Goal: Task Accomplishment & Management: Complete application form

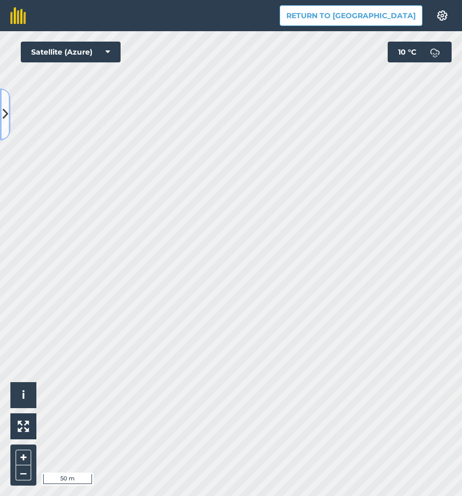
click at [6, 114] on icon at bounding box center [6, 114] width 6 height 18
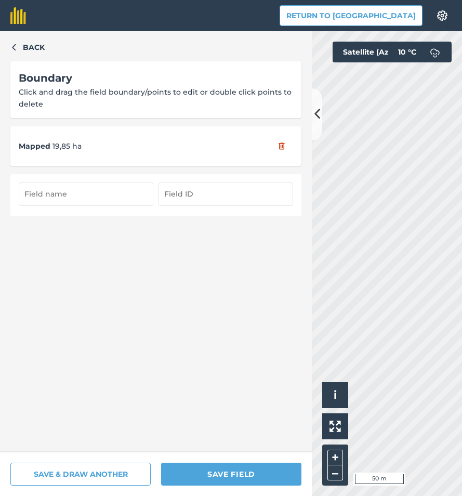
click at [93, 198] on input "text" at bounding box center [86, 193] width 135 height 23
type input "9/3"
click at [188, 198] on input "text" at bounding box center [226, 193] width 135 height 23
type input "9/3"
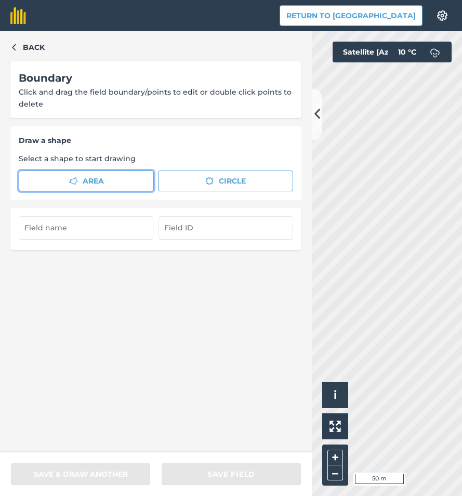
click at [64, 178] on button "Area" at bounding box center [86, 181] width 135 height 21
click at [313, 119] on button at bounding box center [317, 114] width 10 height 52
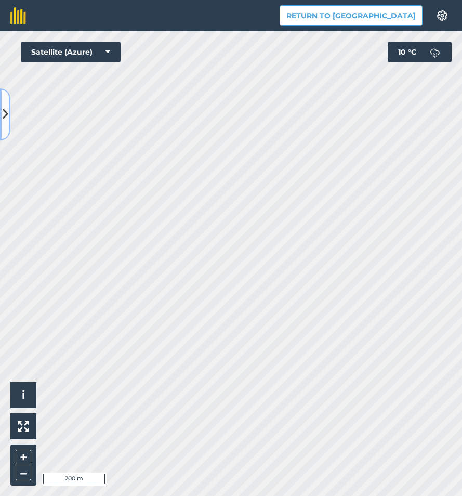
click at [4, 107] on icon at bounding box center [6, 114] width 6 height 18
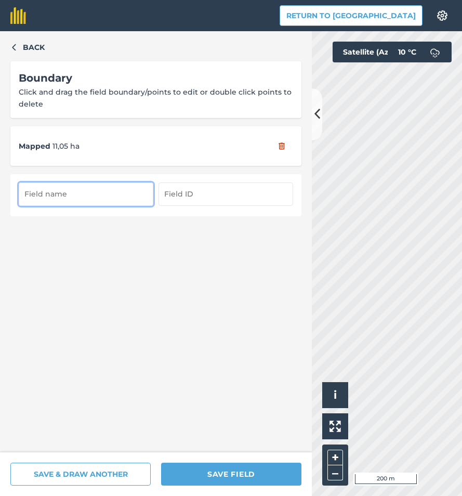
click at [108, 193] on input "text" at bounding box center [86, 193] width 135 height 23
type input "9/4"
click at [289, 194] on input "text" at bounding box center [226, 193] width 135 height 23
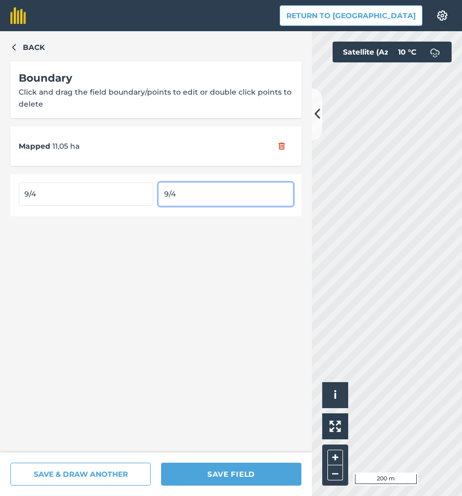
type input "9/4"
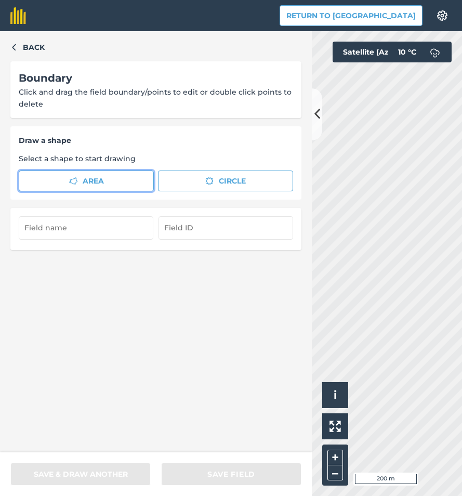
click at [87, 175] on span "Area" at bounding box center [93, 180] width 21 height 11
click at [312, 111] on button at bounding box center [317, 114] width 10 height 52
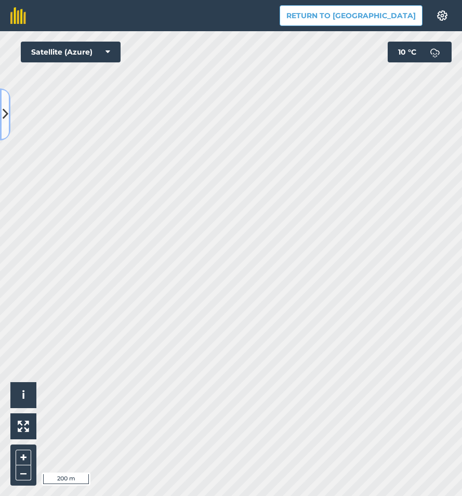
click at [3, 116] on icon at bounding box center [6, 114] width 6 height 18
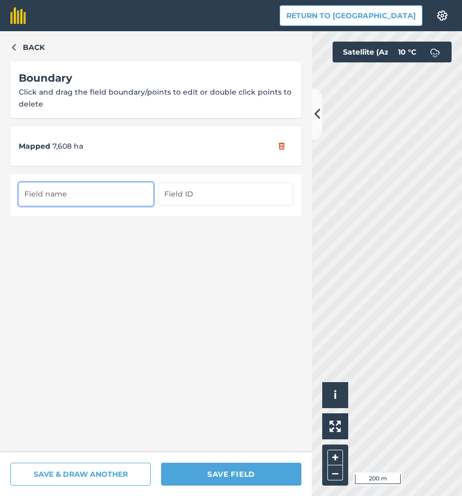
click at [73, 193] on input "text" at bounding box center [86, 193] width 135 height 23
type input "9/5"
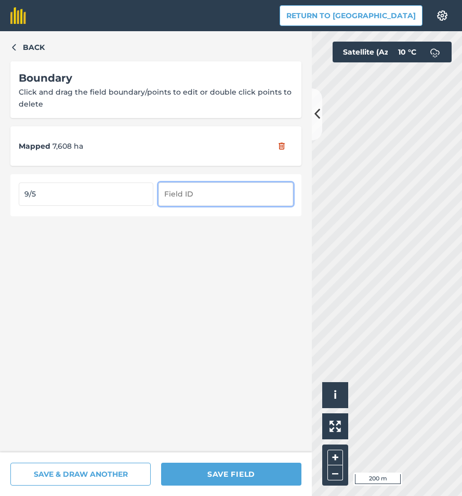
click at [186, 190] on input "text" at bounding box center [226, 193] width 135 height 23
type input "9/5"
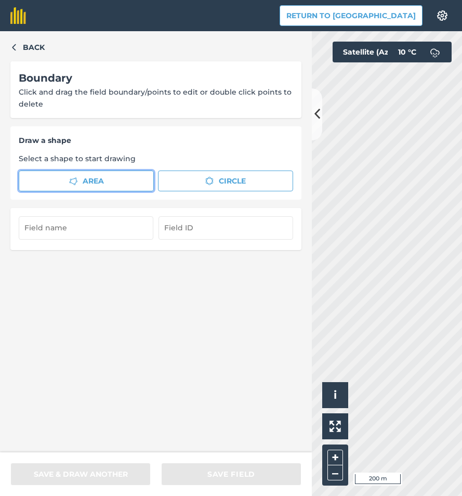
click at [75, 179] on icon "button" at bounding box center [73, 181] width 8 height 8
click at [317, 122] on icon at bounding box center [318, 114] width 6 height 18
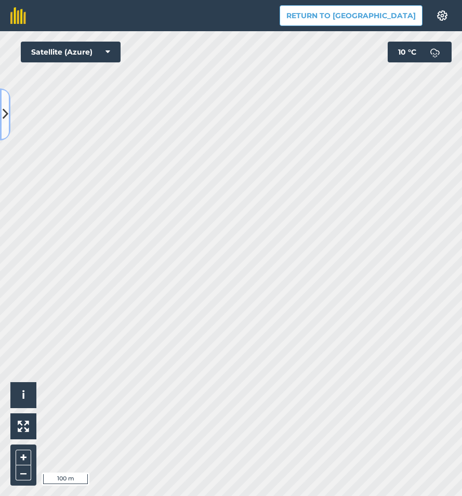
click at [6, 110] on icon at bounding box center [6, 114] width 6 height 18
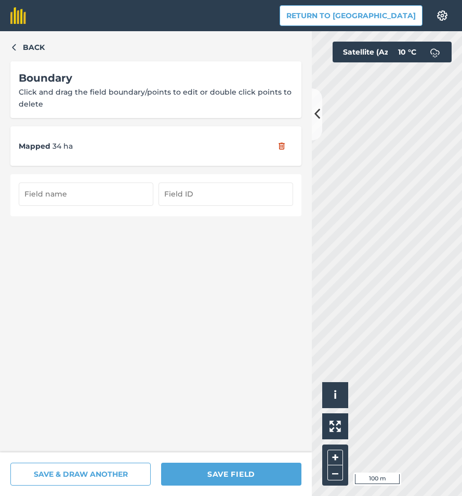
click at [129, 199] on input "text" at bounding box center [86, 193] width 135 height 23
type input "9/6"
click at [175, 195] on input "text" at bounding box center [226, 193] width 135 height 23
type input "9/6"
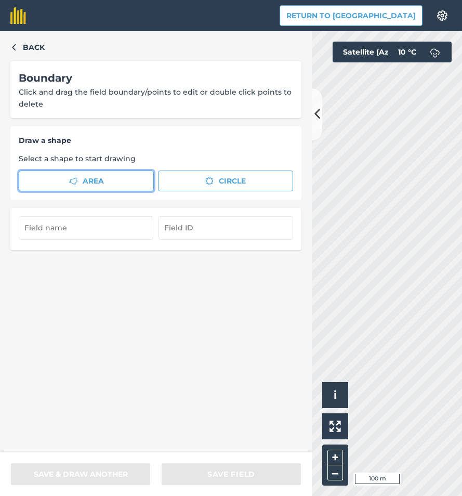
click at [94, 181] on span "Area" at bounding box center [93, 180] width 21 height 11
click at [315, 120] on icon at bounding box center [318, 114] width 6 height 18
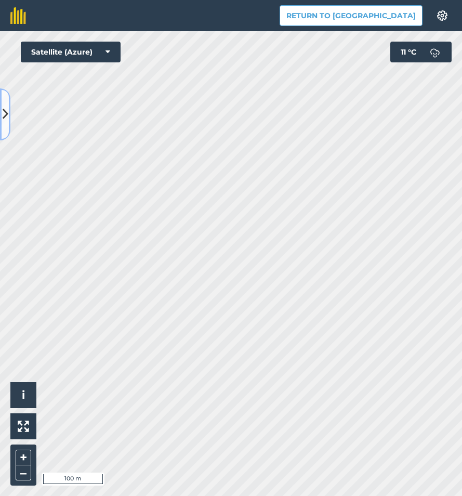
click at [3, 127] on button at bounding box center [5, 114] width 10 height 52
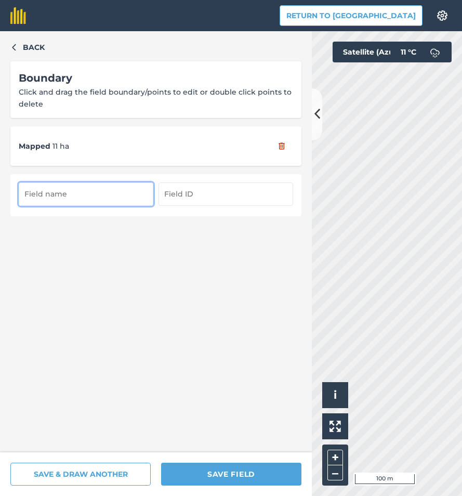
click at [53, 184] on input "text" at bounding box center [86, 193] width 135 height 23
type input "1л"
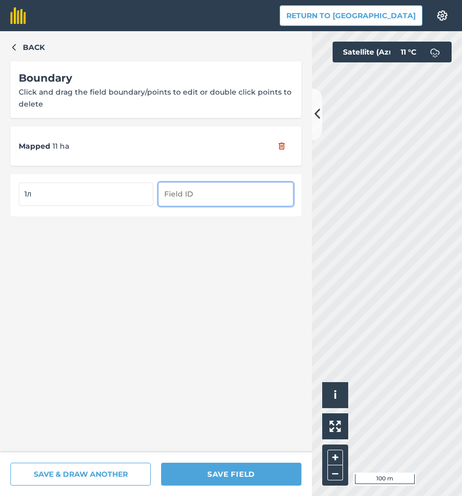
click at [210, 198] on input "text" at bounding box center [226, 193] width 135 height 23
type input "л"
type input "1л"
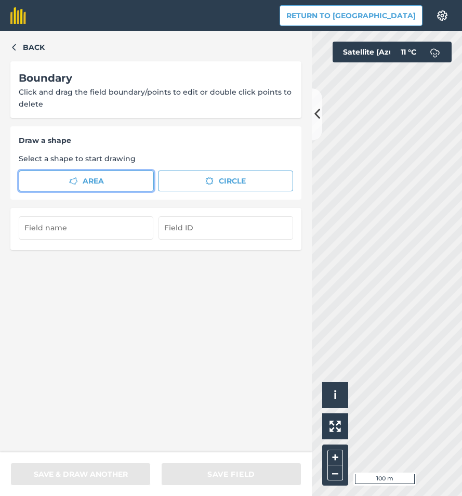
click at [94, 181] on span "Area" at bounding box center [93, 180] width 21 height 11
click at [315, 116] on icon at bounding box center [318, 114] width 6 height 18
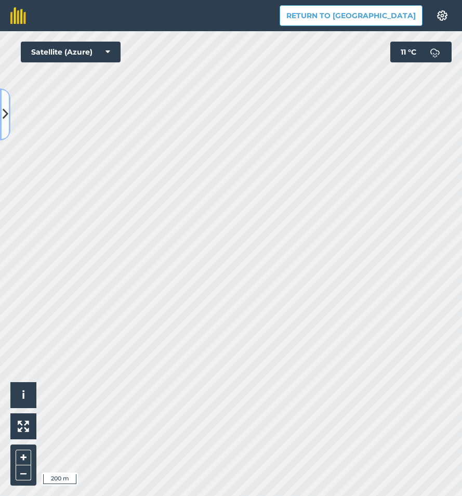
click at [3, 118] on icon at bounding box center [6, 114] width 6 height 18
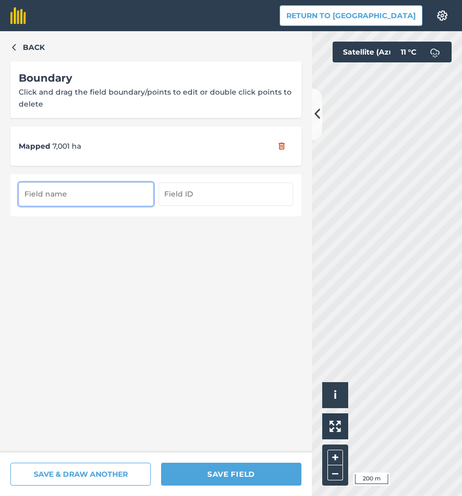
click at [61, 193] on input "text" at bounding box center [86, 193] width 135 height 23
type input "2л/1"
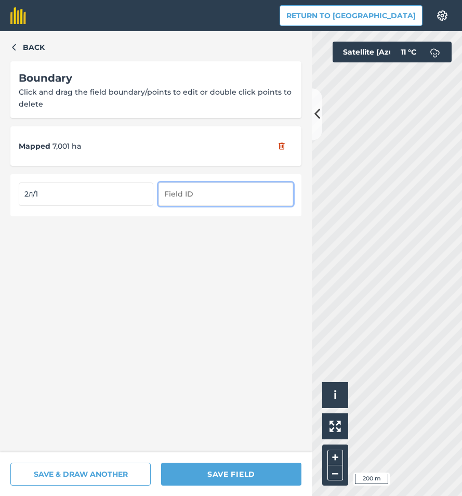
click at [228, 198] on input "text" at bounding box center [226, 193] width 135 height 23
type input "л"
type input "2л/1"
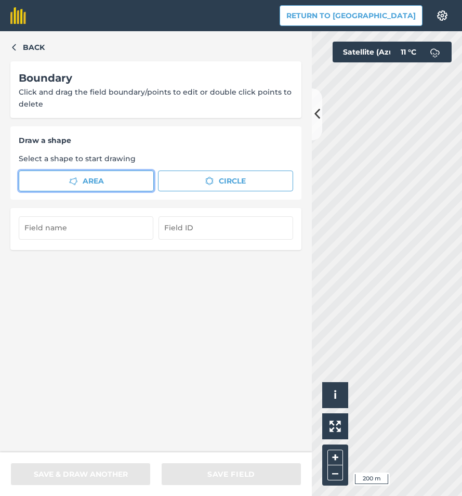
click at [88, 178] on span "Area" at bounding box center [93, 180] width 21 height 11
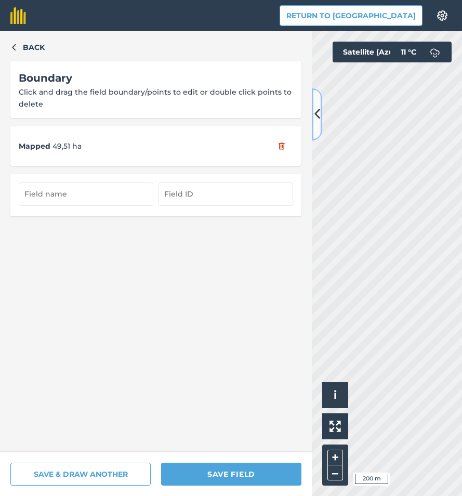
click at [318, 114] on icon at bounding box center [318, 114] width 6 height 18
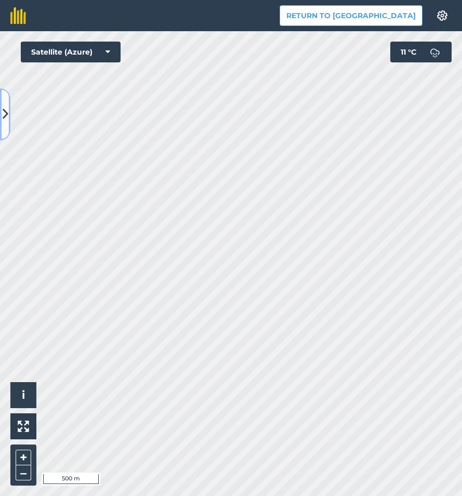
click at [4, 122] on icon at bounding box center [6, 114] width 6 height 18
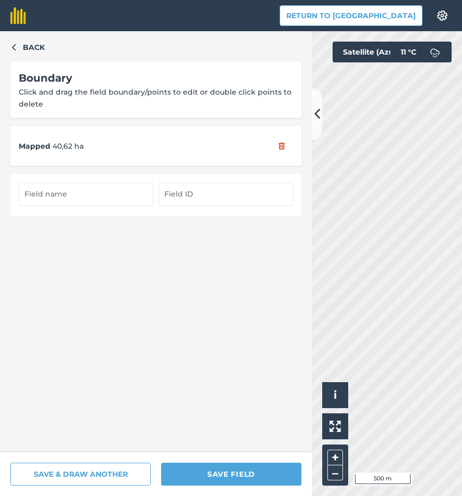
click at [46, 195] on input "text" at bounding box center [86, 193] width 135 height 23
type input "2л/2"
click at [187, 192] on input "text" at bounding box center [226, 193] width 135 height 23
type input "2л/2"
click at [318, 120] on icon at bounding box center [318, 114] width 6 height 18
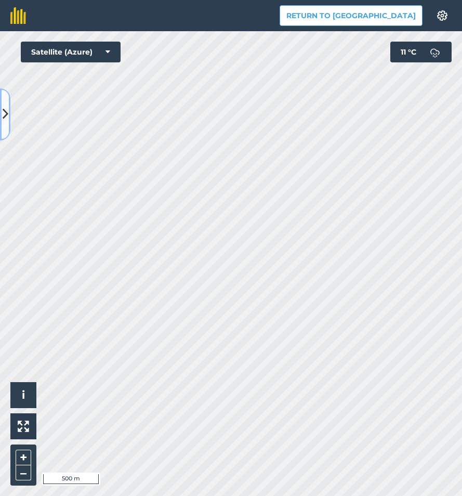
click at [1, 114] on button at bounding box center [5, 114] width 10 height 52
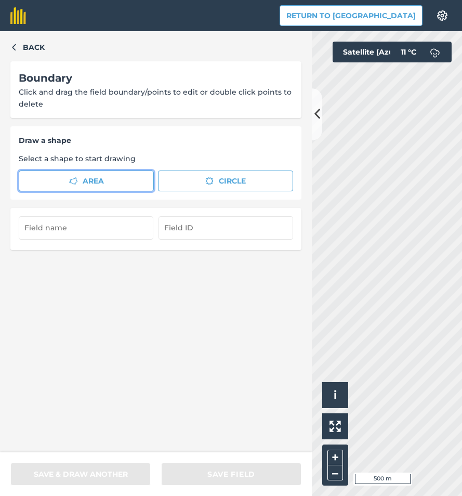
click at [80, 183] on button "Area" at bounding box center [86, 181] width 135 height 21
click at [315, 113] on icon at bounding box center [318, 114] width 6 height 18
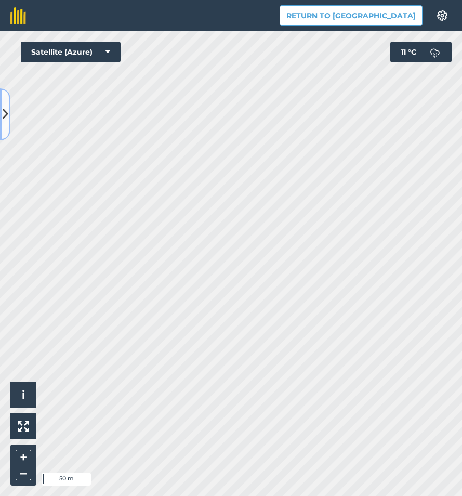
click at [3, 113] on icon at bounding box center [6, 114] width 6 height 18
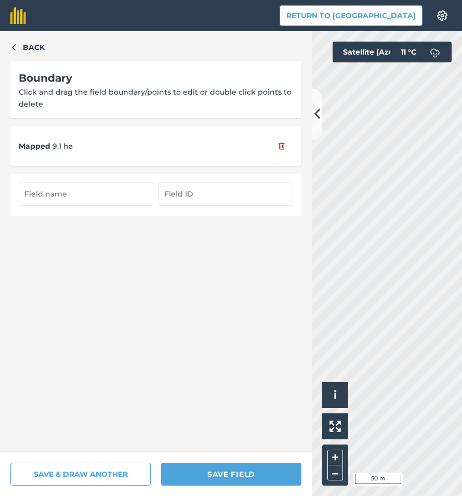
click at [68, 197] on input "text" at bounding box center [86, 193] width 135 height 23
type input "2л/3"
click at [206, 195] on input "text" at bounding box center [226, 193] width 135 height 23
type input "л"
type input "2л/3"
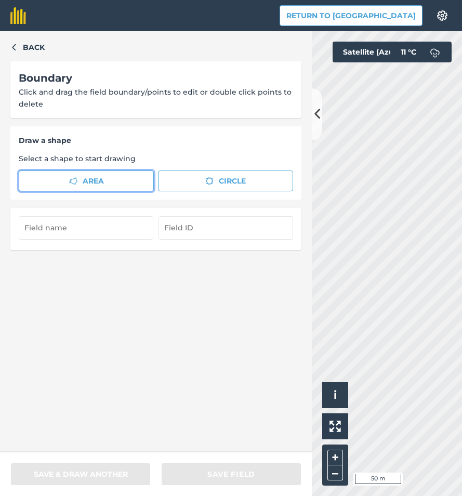
click at [137, 180] on button "Area" at bounding box center [86, 181] width 135 height 21
click at [318, 111] on icon at bounding box center [318, 114] width 6 height 18
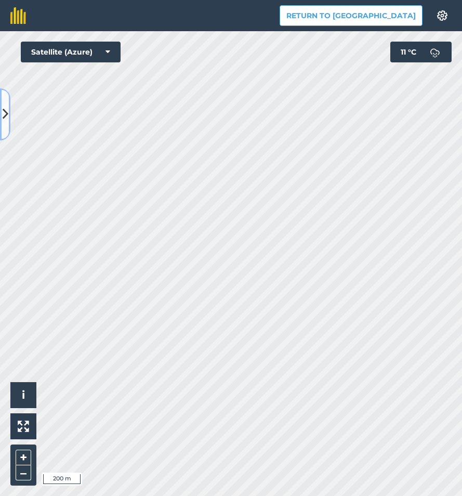
click at [3, 121] on icon at bounding box center [6, 114] width 6 height 18
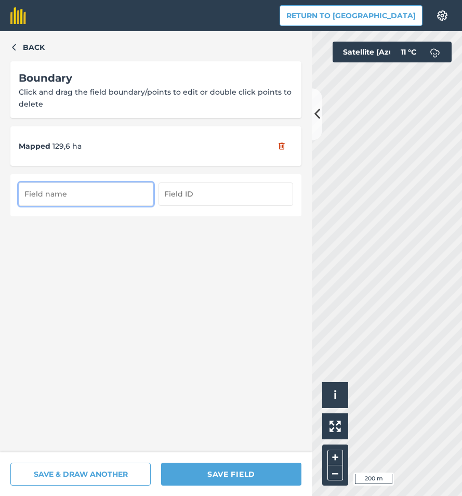
click at [71, 187] on input "text" at bounding box center [86, 193] width 135 height 23
type input "3л"
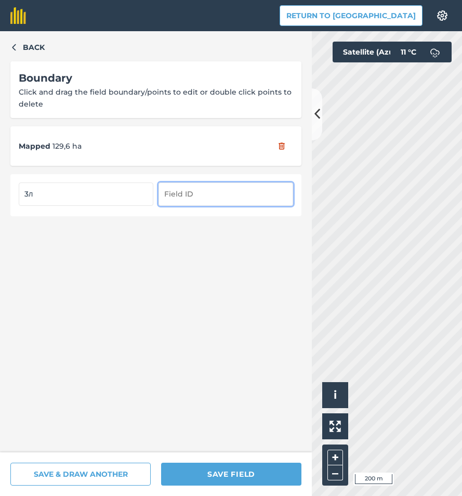
click at [203, 190] on input "text" at bounding box center [226, 193] width 135 height 23
type input "3л"
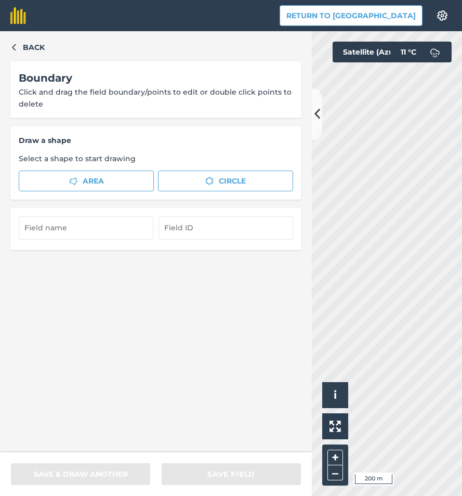
click at [26, 414] on div "Back Boundary Click and drag the field boundary/points to edit or double click …" at bounding box center [156, 241] width 312 height 421
click at [98, 181] on span "Area" at bounding box center [93, 180] width 21 height 11
click at [317, 111] on icon at bounding box center [318, 114] width 6 height 18
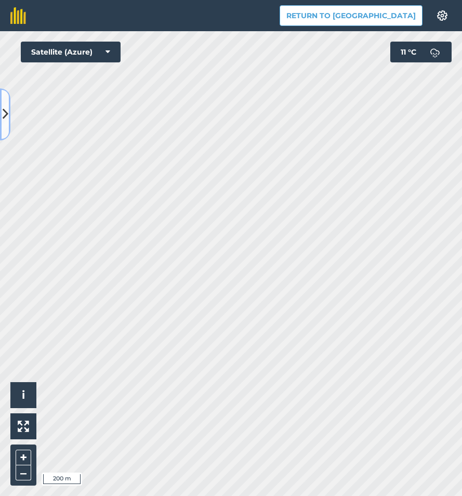
click at [5, 116] on icon at bounding box center [6, 114] width 6 height 18
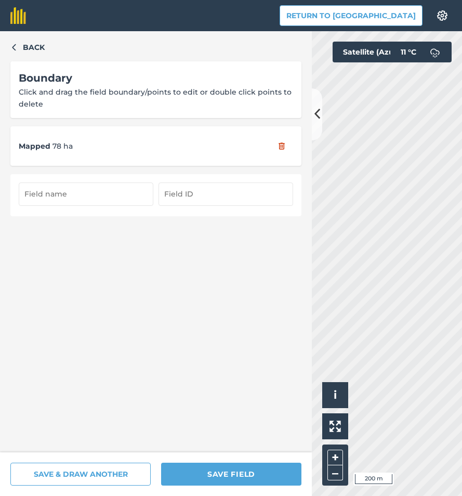
drag, startPoint x: 44, startPoint y: 198, endPoint x: 43, endPoint y: 190, distance: 8.0
click at [43, 192] on input "text" at bounding box center [86, 193] width 135 height 23
type input "4л"
click at [177, 195] on input "text" at bounding box center [226, 193] width 135 height 23
type input "л"
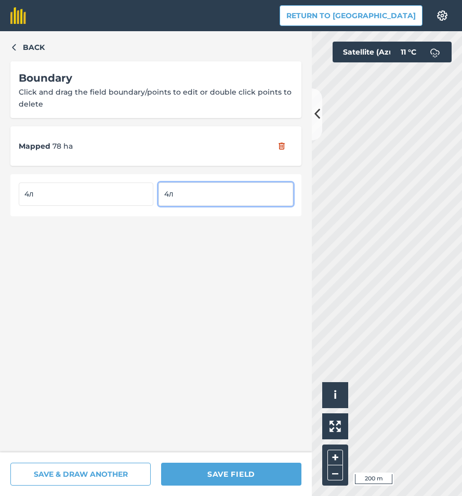
type input "4л"
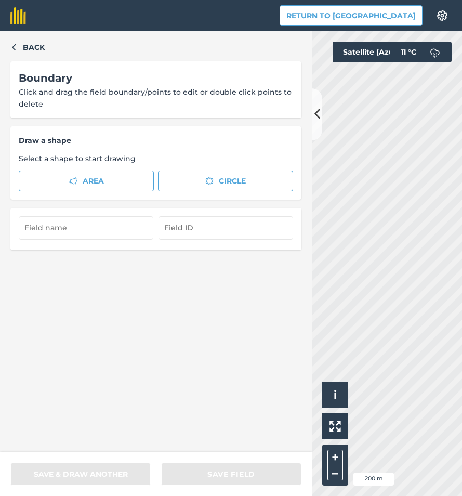
click at [80, 300] on div "Back Boundary Click and drag the field boundary/points to edit or double click …" at bounding box center [156, 241] width 312 height 421
click at [119, 384] on div "Back Boundary Click and drag the field boundary/points to edit or double click …" at bounding box center [156, 241] width 312 height 421
click at [90, 180] on span "Area" at bounding box center [93, 180] width 21 height 11
click at [315, 120] on icon at bounding box center [318, 114] width 6 height 18
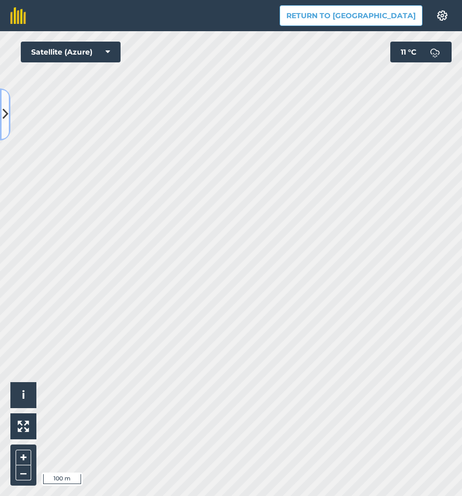
click at [3, 121] on icon at bounding box center [6, 114] width 6 height 18
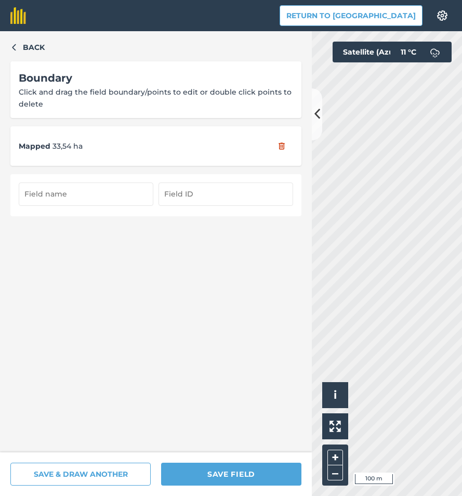
click at [57, 194] on input "text" at bounding box center [86, 193] width 135 height 23
type input "5л/2"
click at [190, 199] on input "text" at bounding box center [226, 193] width 135 height 23
type input "л"
type input "5л/2"
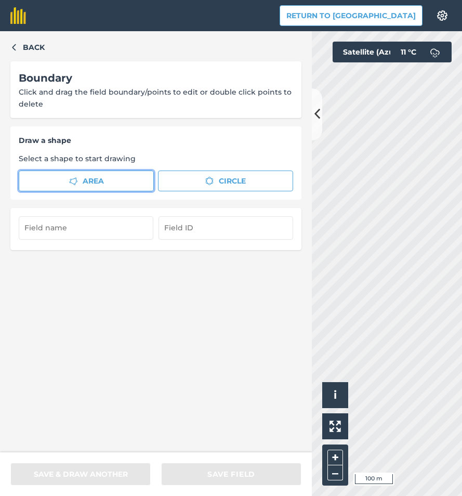
click at [107, 184] on button "Area" at bounding box center [86, 181] width 135 height 21
click at [316, 121] on icon at bounding box center [318, 114] width 6 height 18
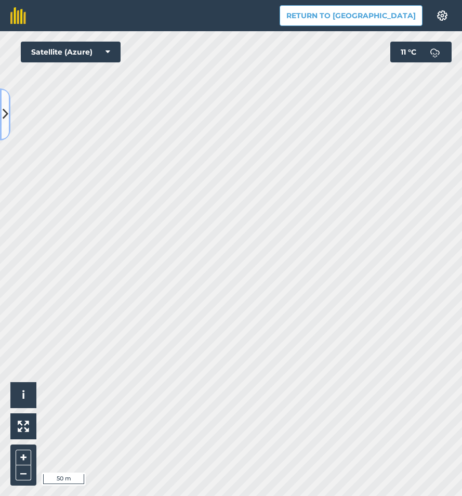
click at [7, 116] on icon at bounding box center [6, 114] width 6 height 18
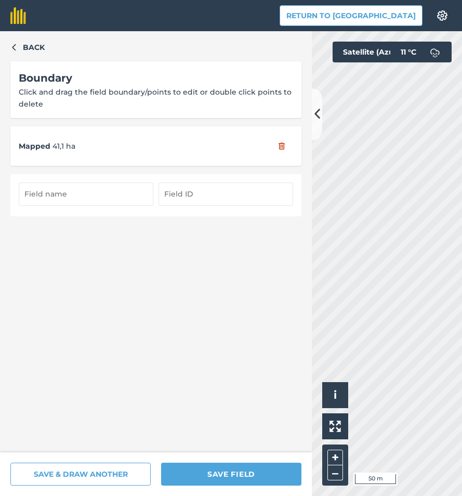
click at [80, 195] on input "text" at bounding box center [86, 193] width 135 height 23
type input "5л/1"
click at [168, 193] on input "text" at bounding box center [226, 193] width 135 height 23
type input "5л/1"
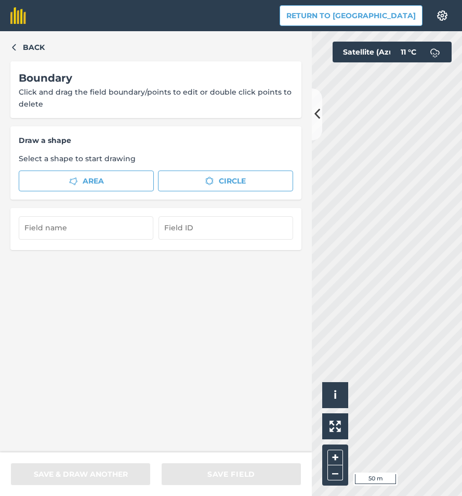
click at [178, 383] on div "Back Boundary Click and drag the field boundary/points to edit or double click …" at bounding box center [156, 241] width 312 height 421
click at [104, 181] on button "Area" at bounding box center [86, 181] width 135 height 21
click at [128, 176] on button "Area" at bounding box center [86, 181] width 135 height 21
click at [317, 115] on icon at bounding box center [318, 114] width 6 height 18
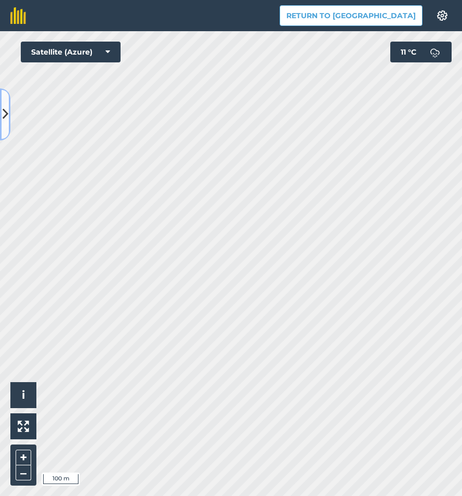
click at [4, 124] on button at bounding box center [5, 114] width 10 height 52
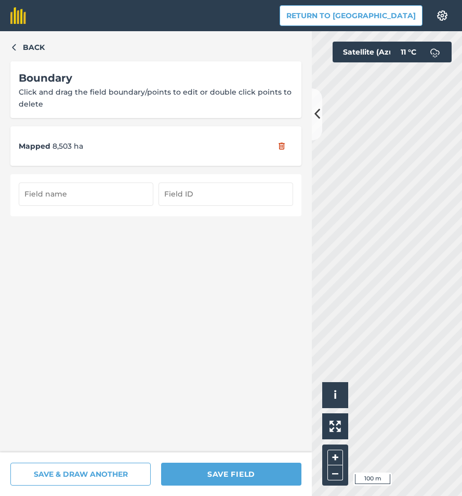
click at [79, 196] on input "text" at bounding box center [86, 193] width 135 height 23
type input "5л/3"
click at [180, 191] on input "text" at bounding box center [226, 193] width 135 height 23
type input "5л/3"
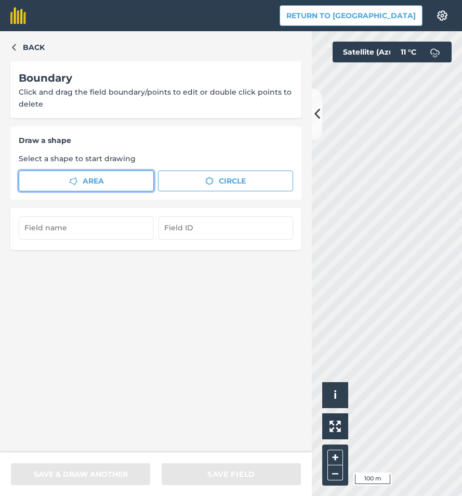
click at [96, 182] on span "Area" at bounding box center [93, 180] width 21 height 11
click at [319, 118] on icon at bounding box center [318, 114] width 6 height 18
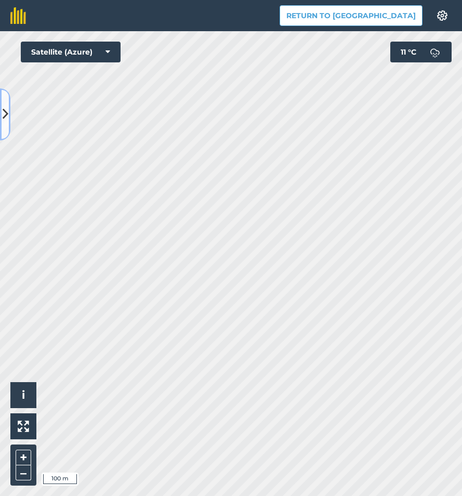
click at [3, 115] on icon at bounding box center [6, 114] width 6 height 18
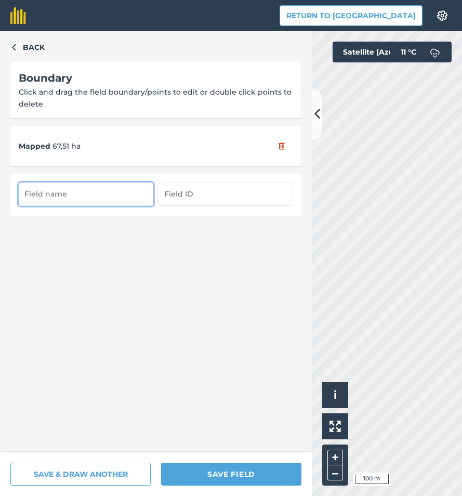
click at [49, 192] on input "text" at bounding box center [86, 193] width 135 height 23
type input "6л/1"
click at [190, 191] on input "text" at bounding box center [226, 193] width 135 height 23
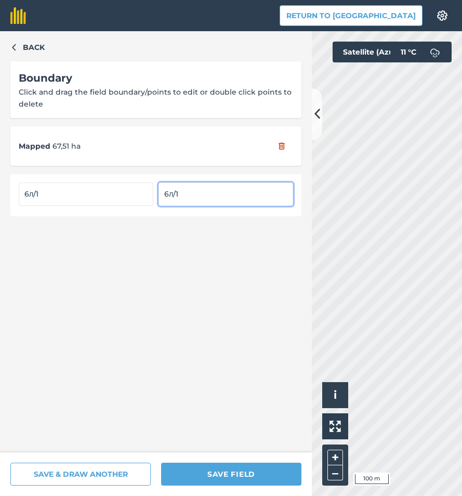
type input "6л/1"
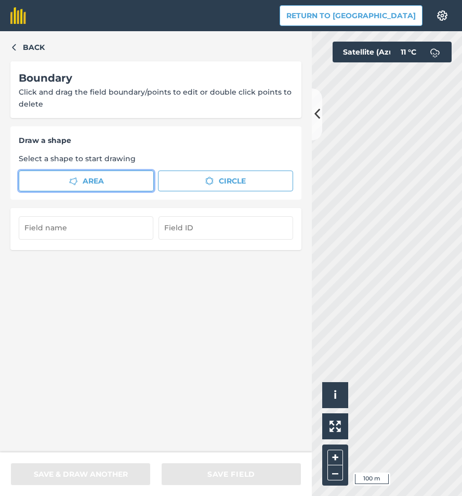
click at [100, 182] on span "Area" at bounding box center [93, 180] width 21 height 11
click at [316, 116] on icon at bounding box center [318, 114] width 6 height 18
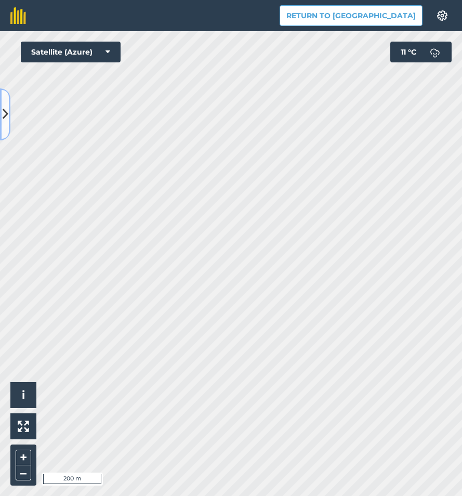
click at [4, 120] on icon at bounding box center [6, 114] width 6 height 18
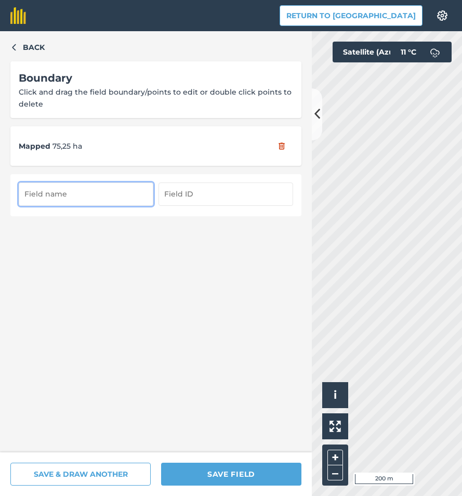
click at [94, 193] on input "text" at bounding box center [86, 193] width 135 height 23
type input "6л/2"
click at [186, 193] on input "text" at bounding box center [226, 193] width 135 height 23
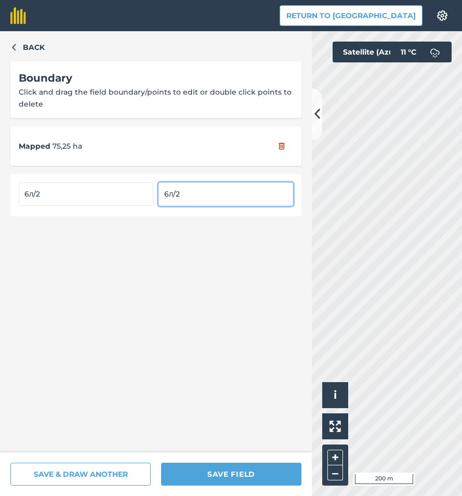
type input "6л/2"
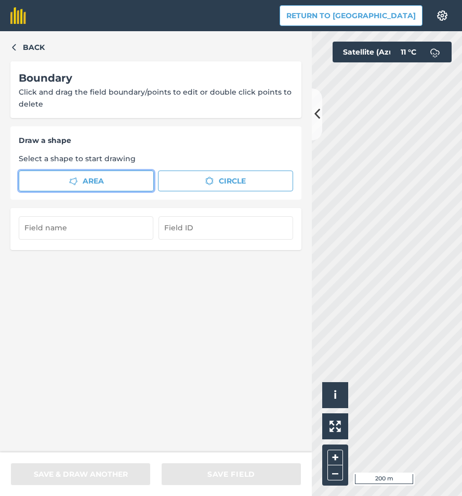
click at [55, 181] on button "Area" at bounding box center [86, 181] width 135 height 21
click at [316, 110] on icon at bounding box center [318, 114] width 6 height 18
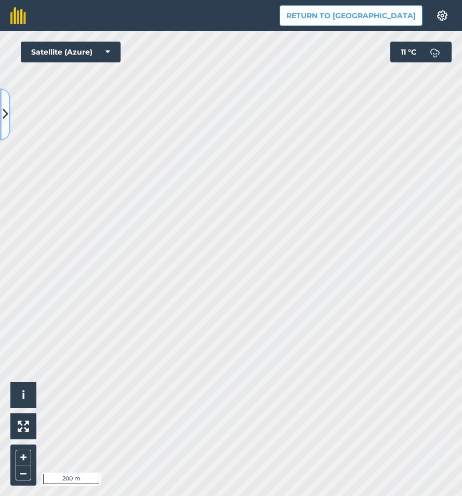
click at [1, 119] on button at bounding box center [5, 114] width 10 height 52
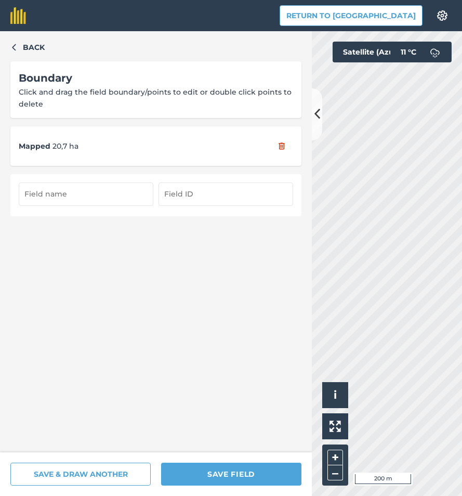
click at [40, 197] on input "text" at bounding box center [86, 193] width 135 height 23
type input "6л/3"
click at [182, 193] on input "text" at bounding box center [226, 193] width 135 height 23
type input "6л/3"
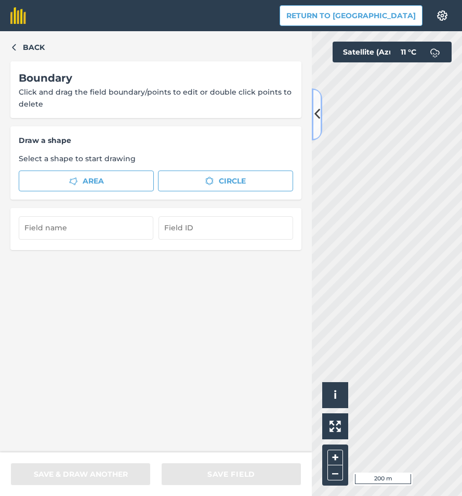
click at [315, 118] on icon at bounding box center [318, 114] width 6 height 18
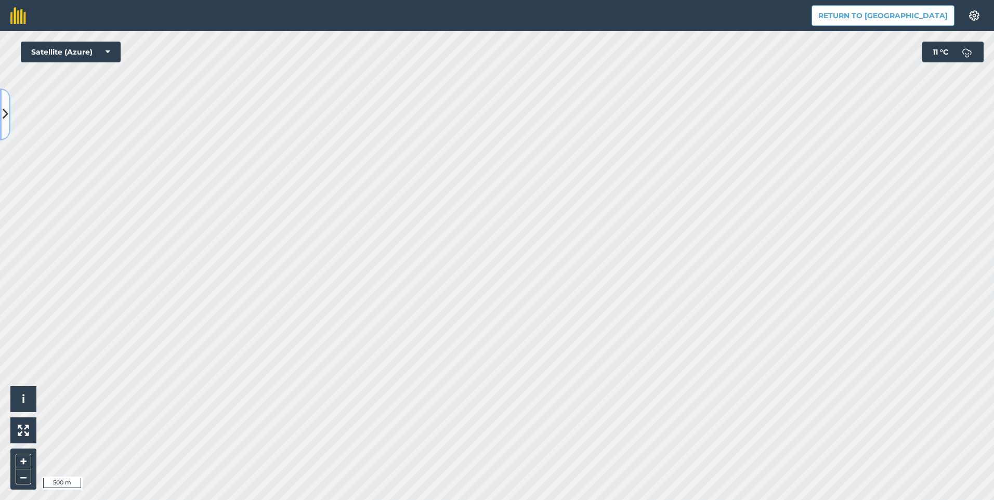
click at [3, 113] on icon at bounding box center [6, 114] width 6 height 18
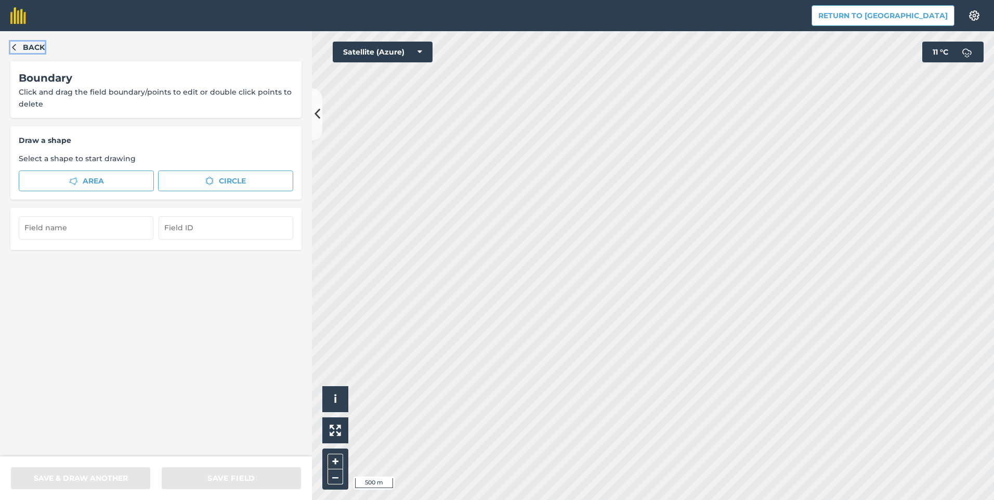
click at [17, 45] on icon "button" at bounding box center [13, 46] width 7 height 7
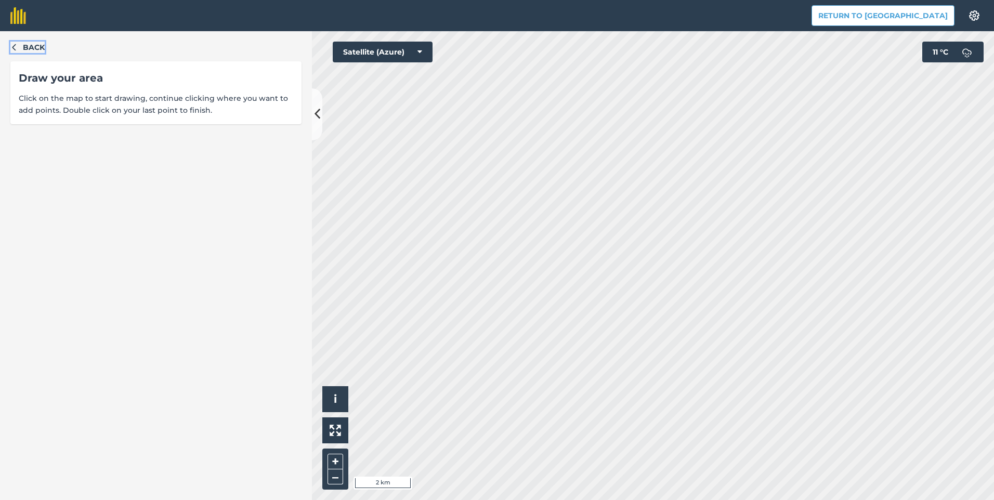
click at [16, 47] on icon "button" at bounding box center [13, 46] width 7 height 7
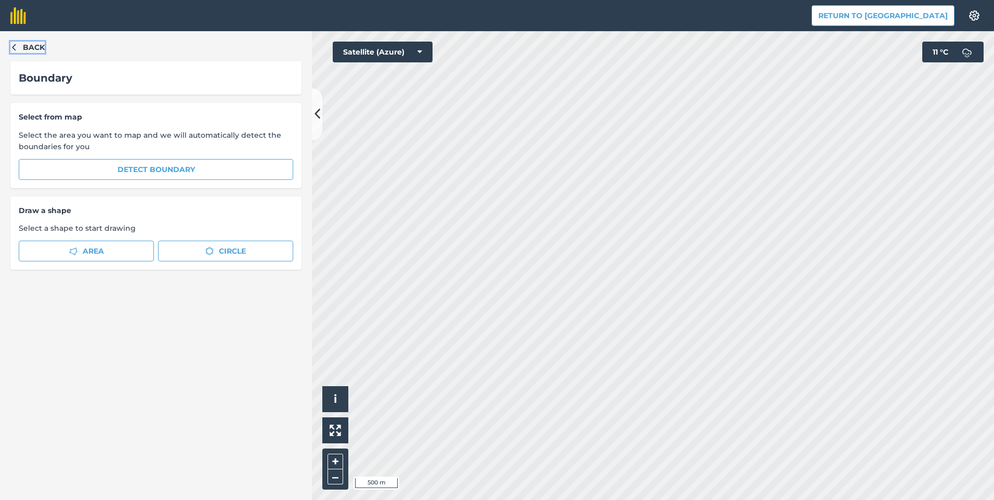
click at [21, 47] on button "Back" at bounding box center [27, 47] width 34 height 11
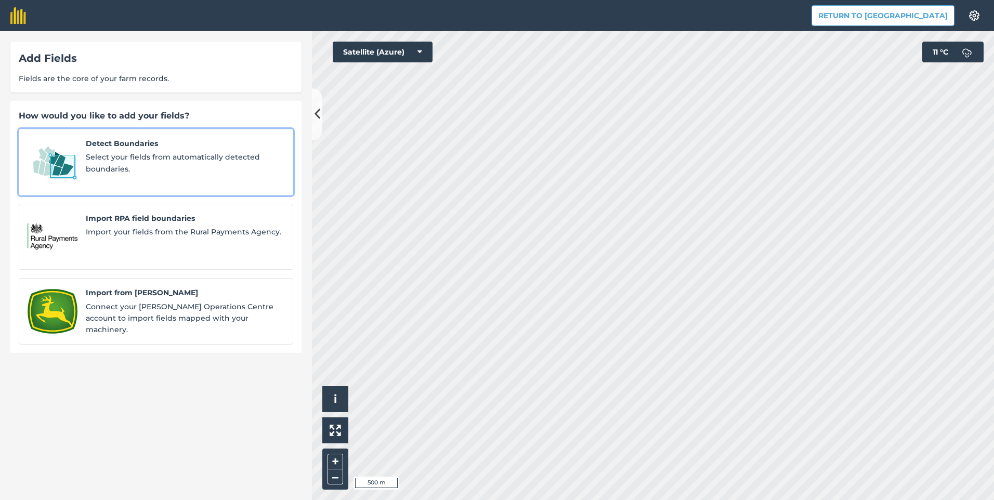
click at [138, 158] on span "Select your fields from automatically detected boundaries." at bounding box center [185, 162] width 199 height 23
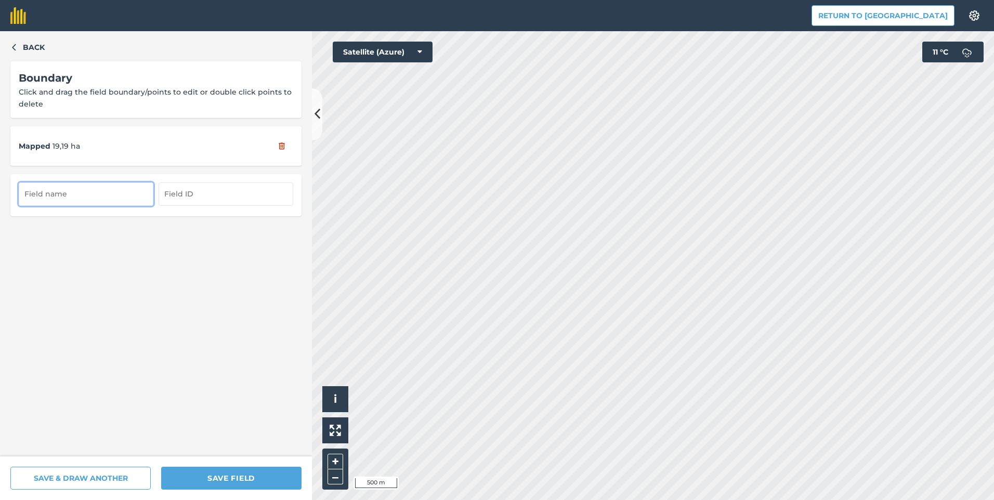
click at [89, 197] on input "text" at bounding box center [86, 193] width 135 height 23
type input "длло"
click at [198, 201] on input "text" at bounding box center [226, 193] width 135 height 23
type input "длоо"
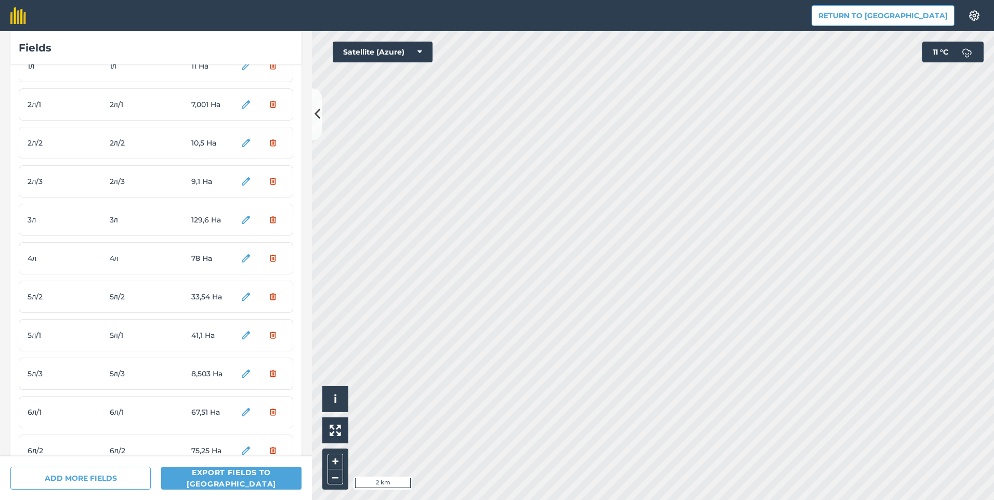
scroll to position [1302, 0]
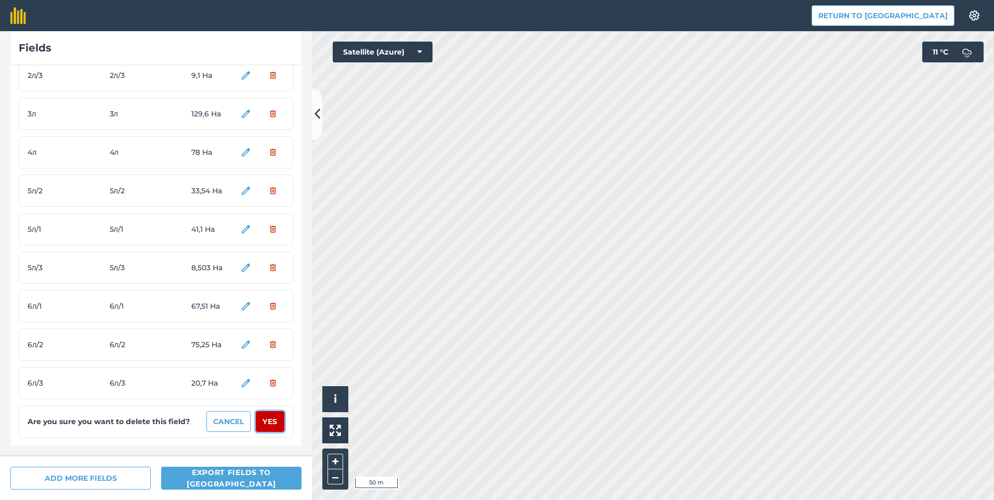
click at [265, 426] on button "Yes" at bounding box center [270, 421] width 29 height 21
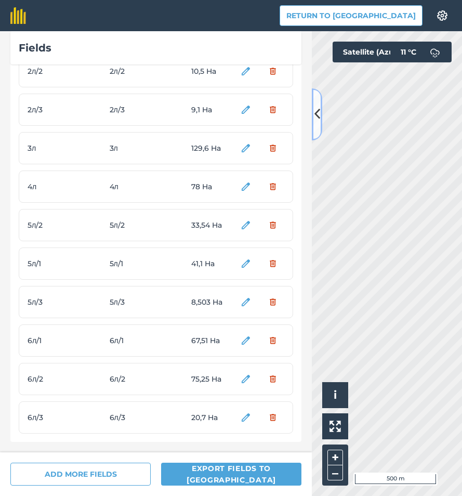
click at [317, 119] on icon at bounding box center [318, 114] width 6 height 18
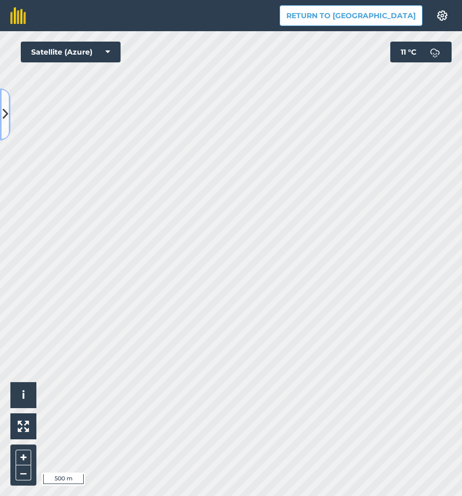
click at [6, 119] on icon at bounding box center [6, 114] width 6 height 18
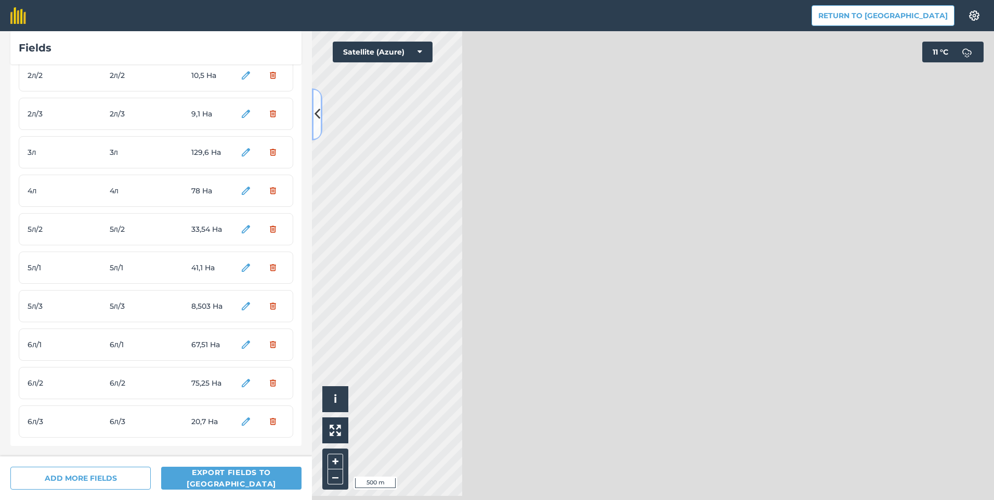
scroll to position [1263, 0]
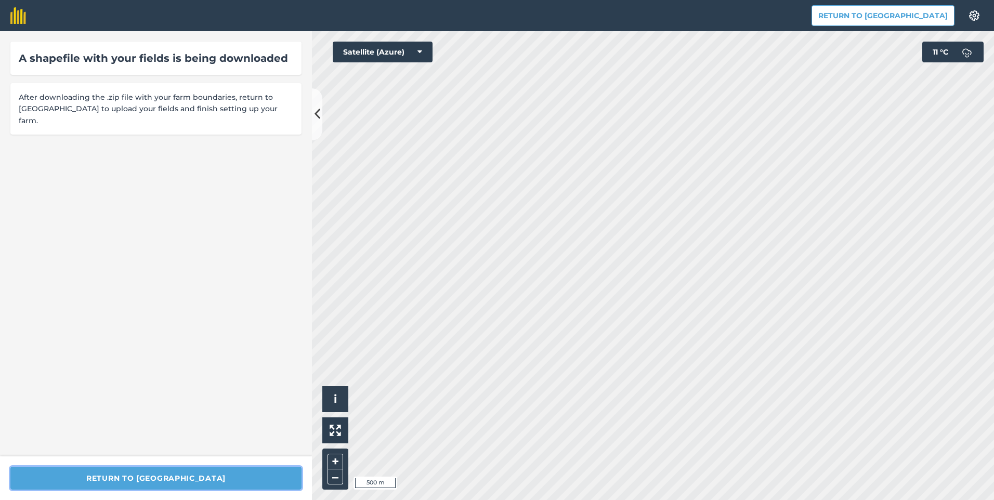
click at [165, 479] on button "Return to [GEOGRAPHIC_DATA]" at bounding box center [155, 478] width 291 height 23
